Goal: Find specific page/section: Find specific page/section

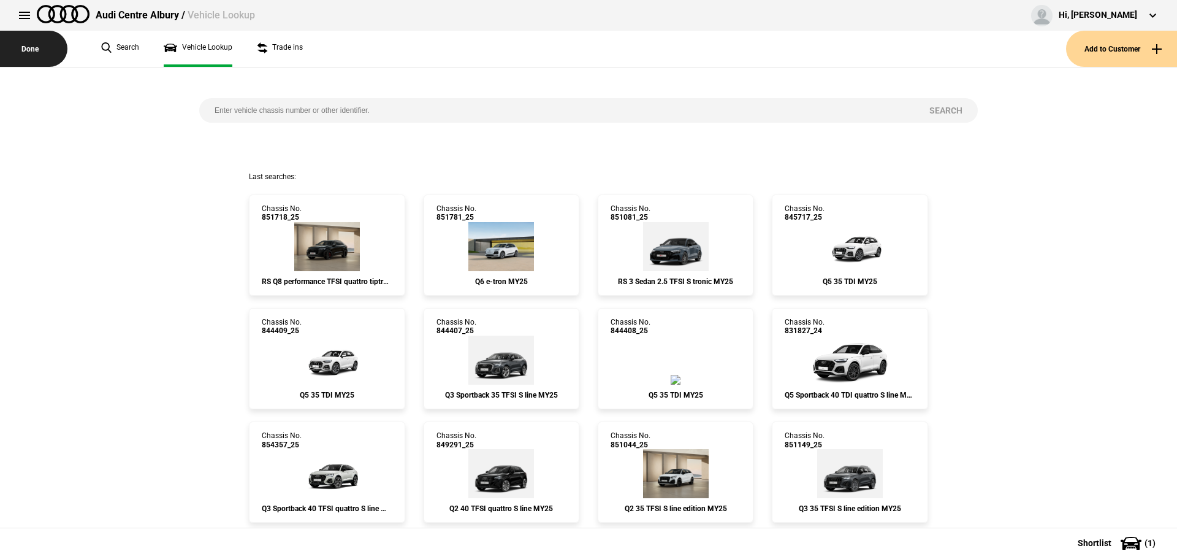
click at [40, 50] on button "Done" at bounding box center [33, 49] width 67 height 36
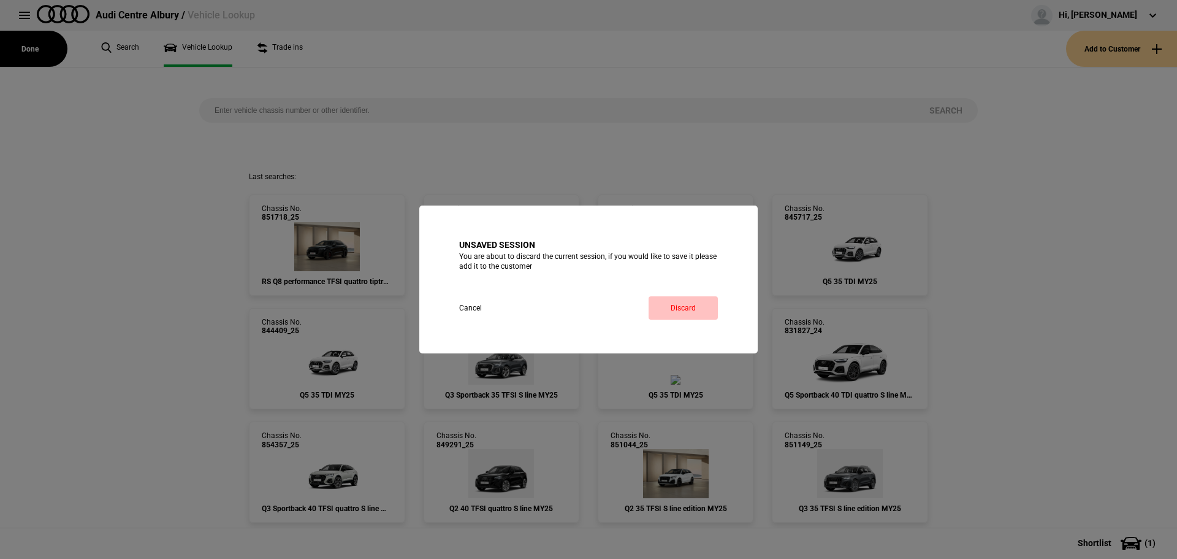
click at [653, 303] on button "Discard" at bounding box center [683, 307] width 69 height 23
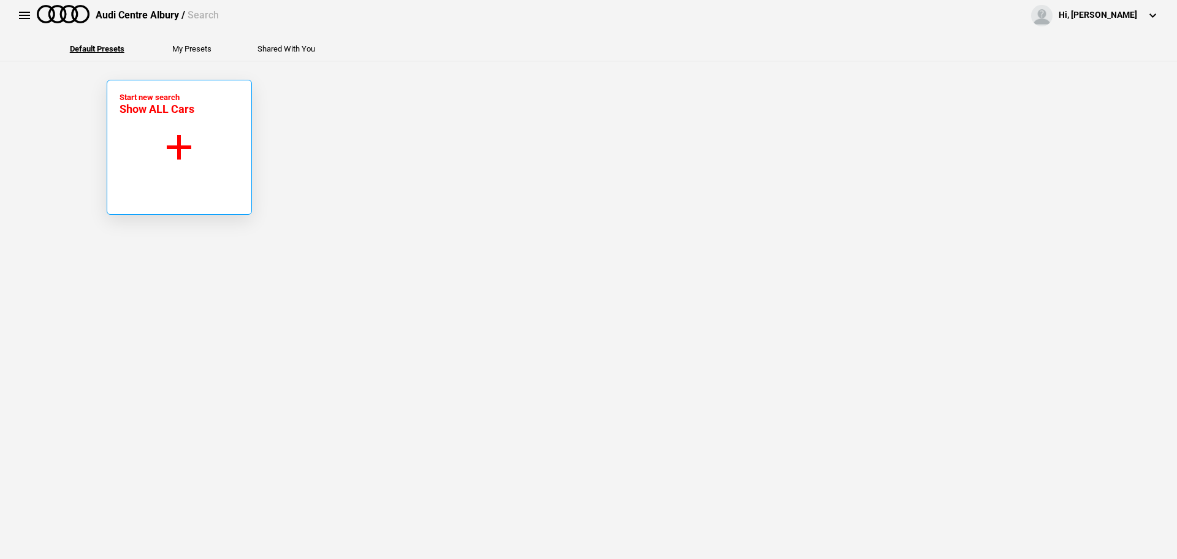
click at [172, 122] on button "Start new search Show ALL Cars" at bounding box center [179, 147] width 145 height 135
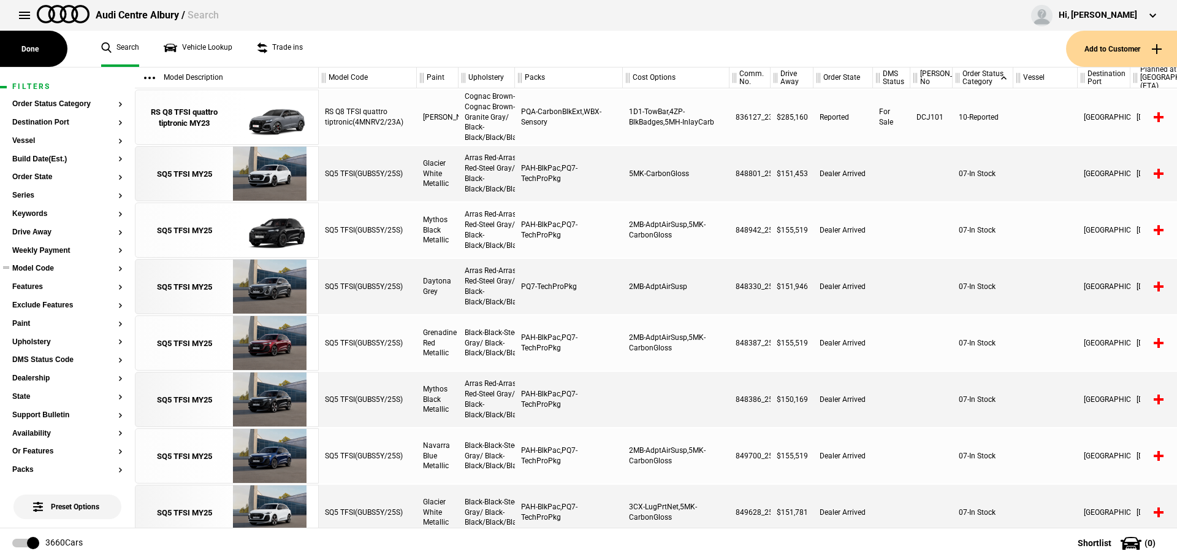
click at [45, 267] on button "Model Code" at bounding box center [67, 268] width 110 height 9
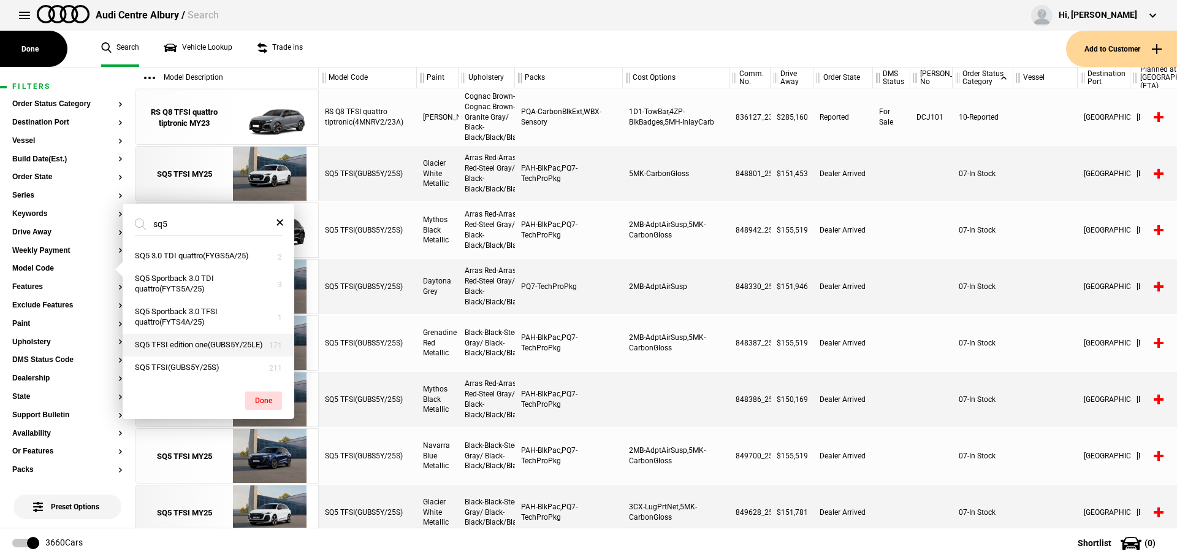
type input "sq5"
click at [231, 349] on button "SQ5 TFSI edition one(GUBS5Y/25LE)" at bounding box center [209, 345] width 172 height 23
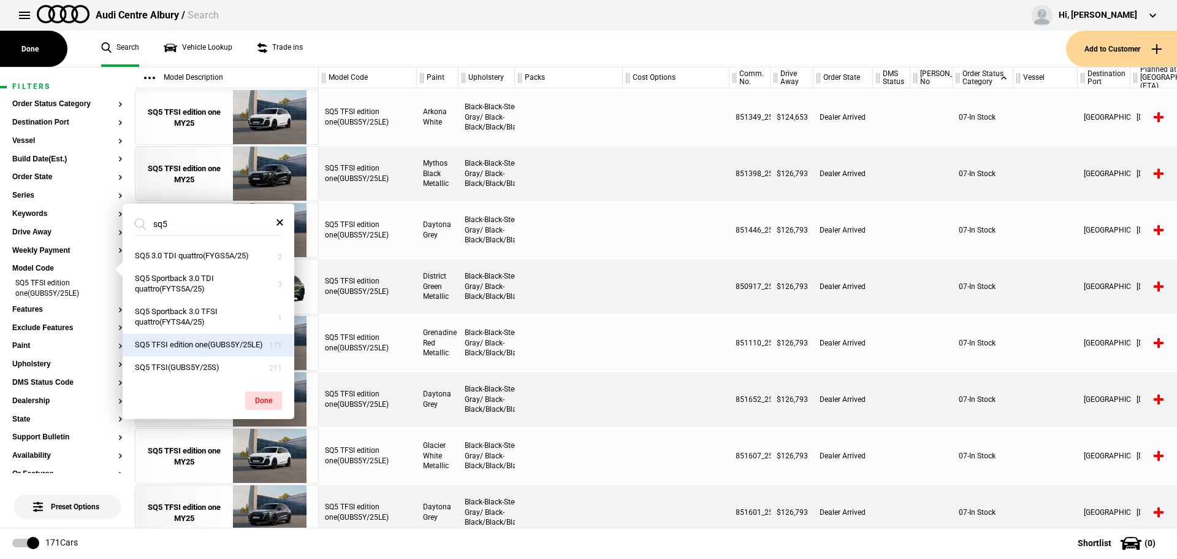
click at [618, 296] on div at bounding box center [569, 286] width 108 height 55
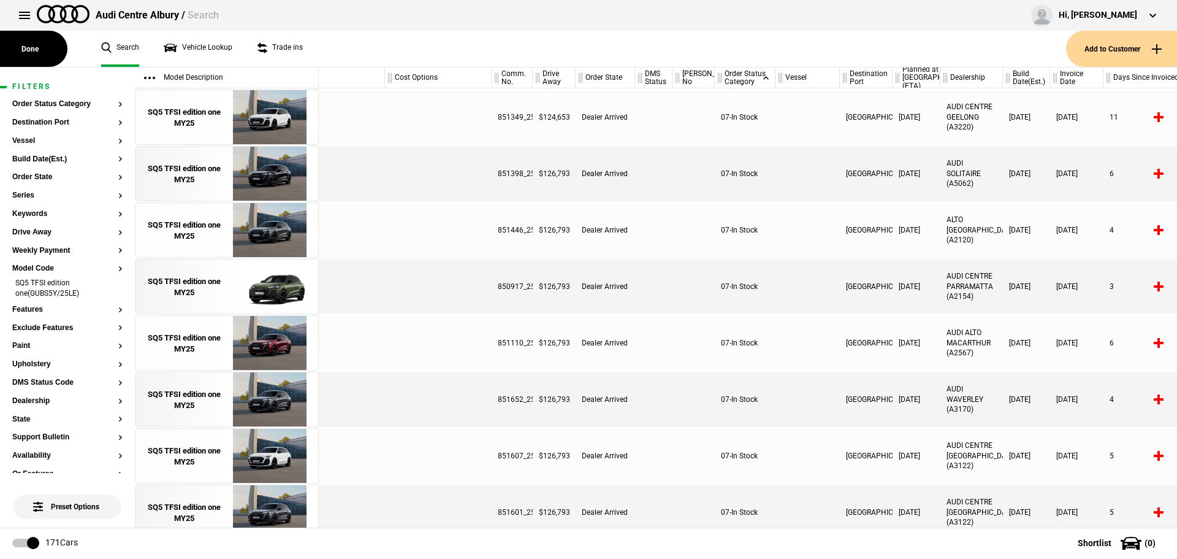
scroll to position [0, 233]
click at [29, 344] on button "Paint" at bounding box center [67, 346] width 110 height 9
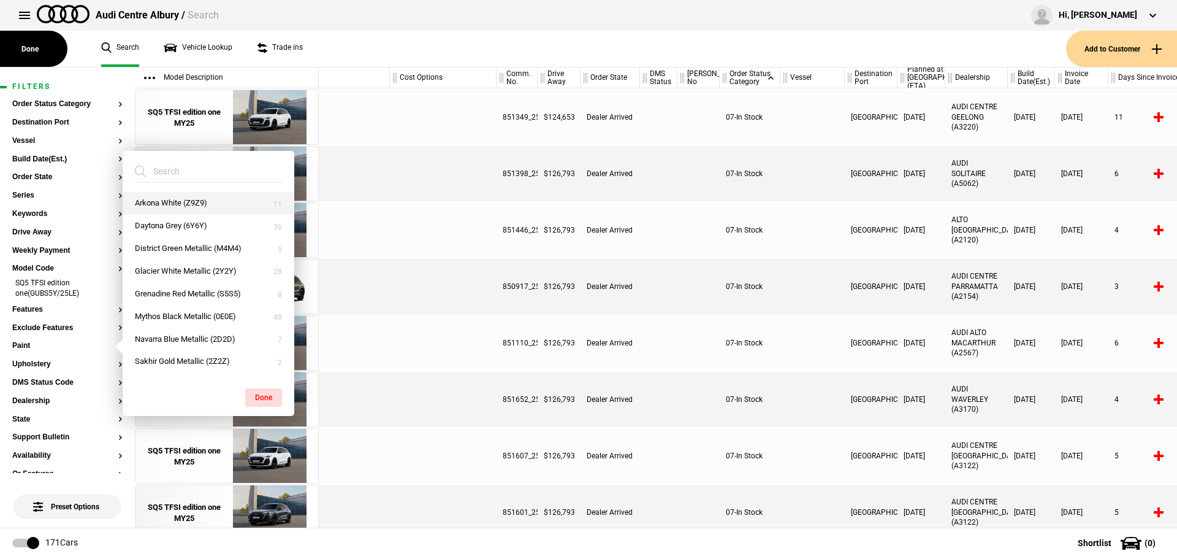
click at [191, 198] on button "Arkona White (Z9Z9)" at bounding box center [209, 203] width 172 height 23
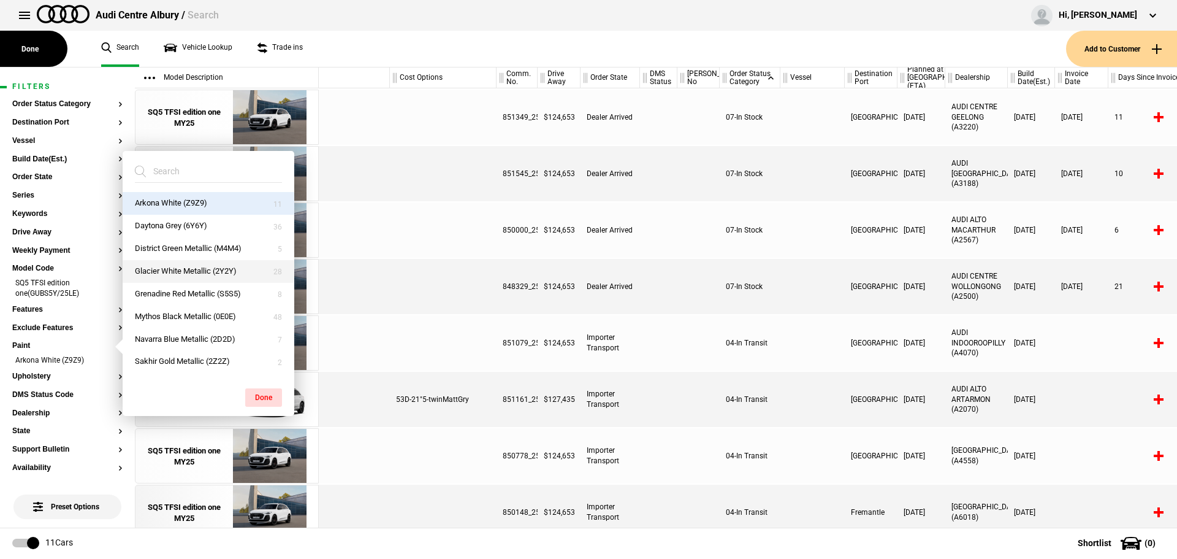
click at [198, 268] on button "Glacier White Metallic (2Y2Y)" at bounding box center [209, 271] width 172 height 23
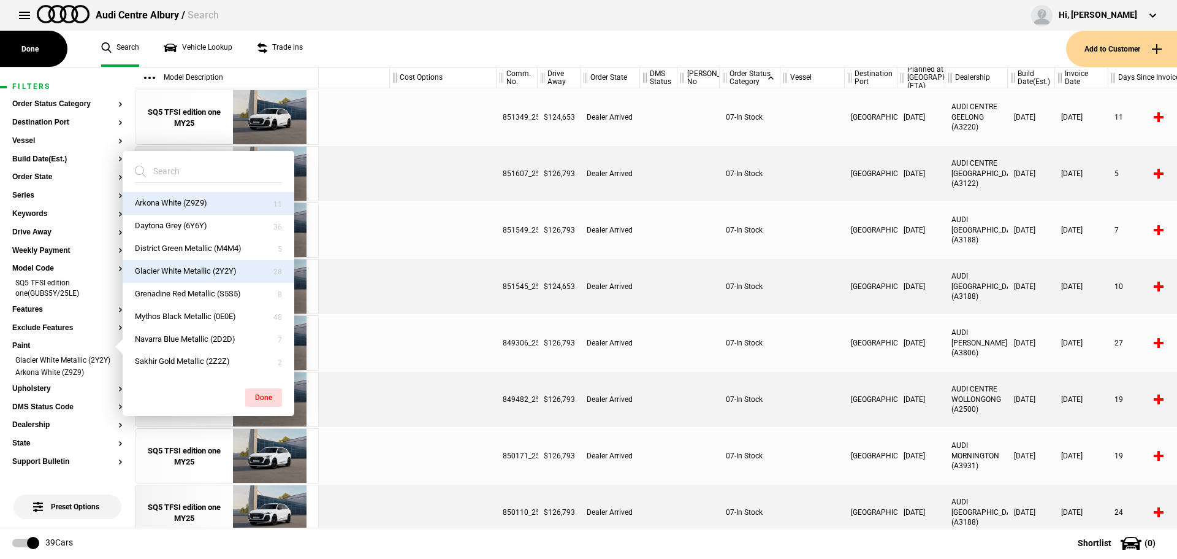
click at [452, 303] on div at bounding box center [443, 286] width 107 height 55
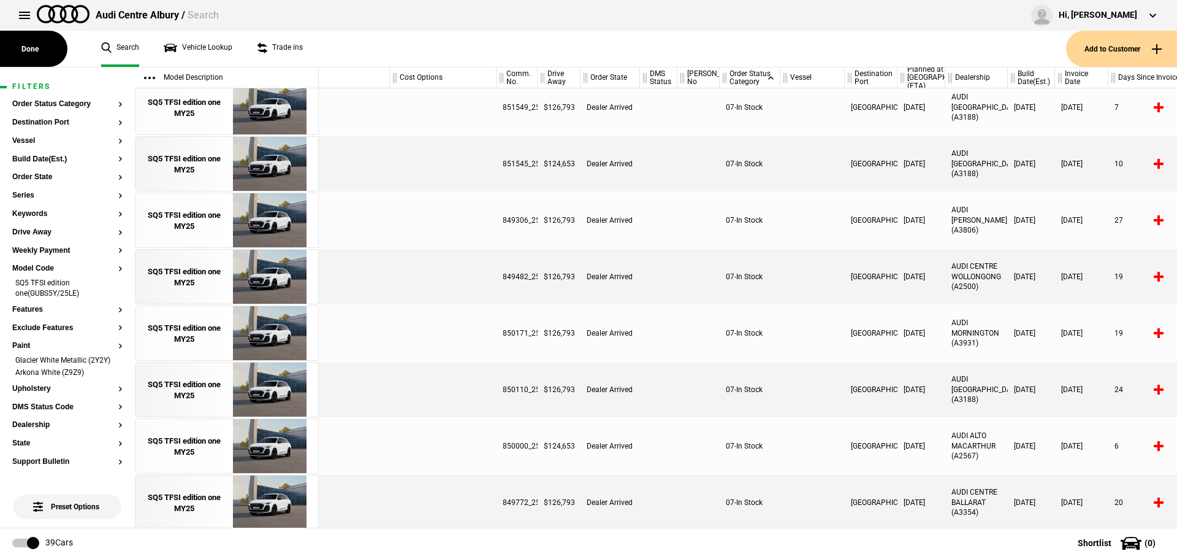
scroll to position [0, 0]
